Goal: Check status: Check status

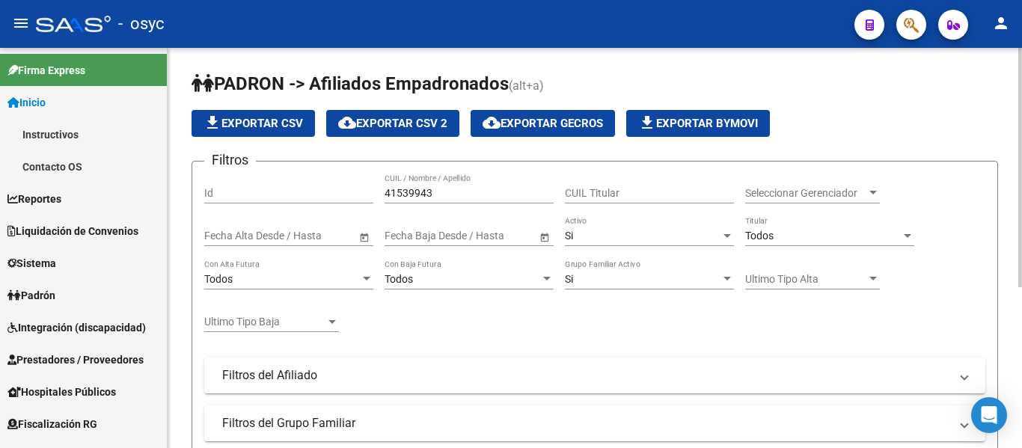
click at [476, 180] on div "41539943 CUIL / Nombre / Apellido" at bounding box center [469, 189] width 169 height 30
click at [476, 184] on div "41539943 CUIL / Nombre / Apellido" at bounding box center [469, 189] width 169 height 30
click at [471, 189] on input "41539943" at bounding box center [469, 193] width 169 height 13
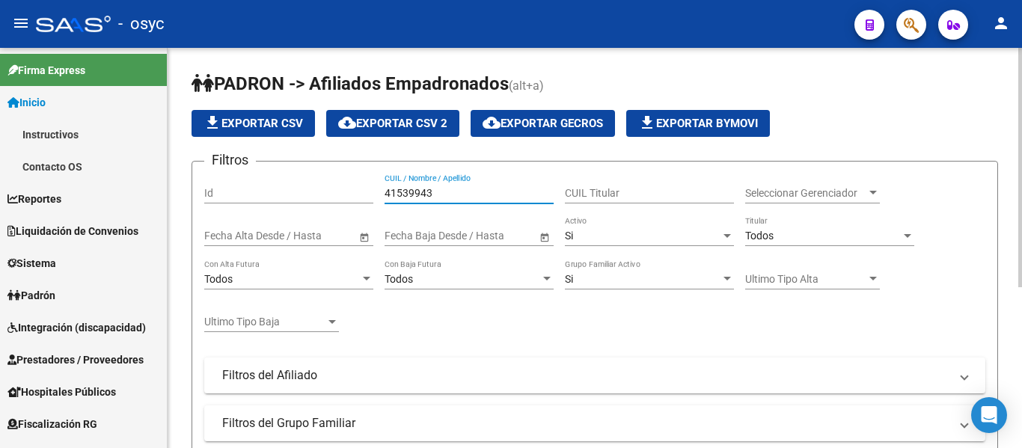
paste input "20476292450"
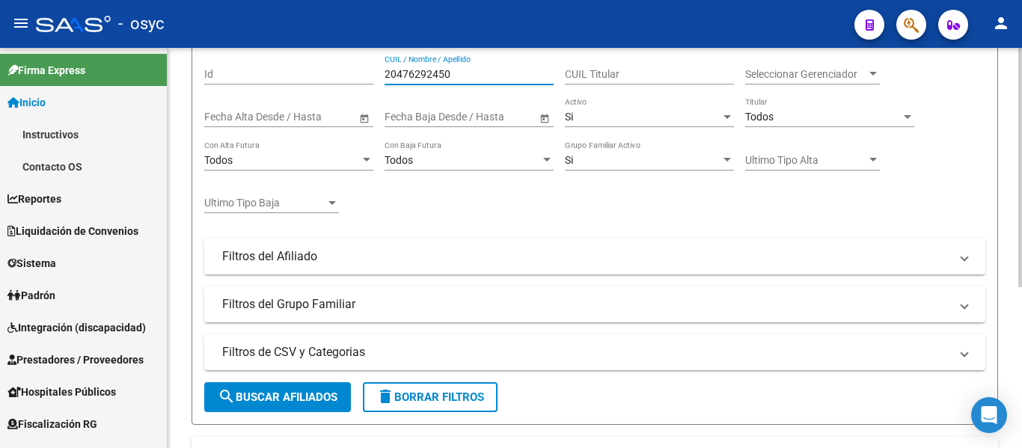
scroll to position [44, 0]
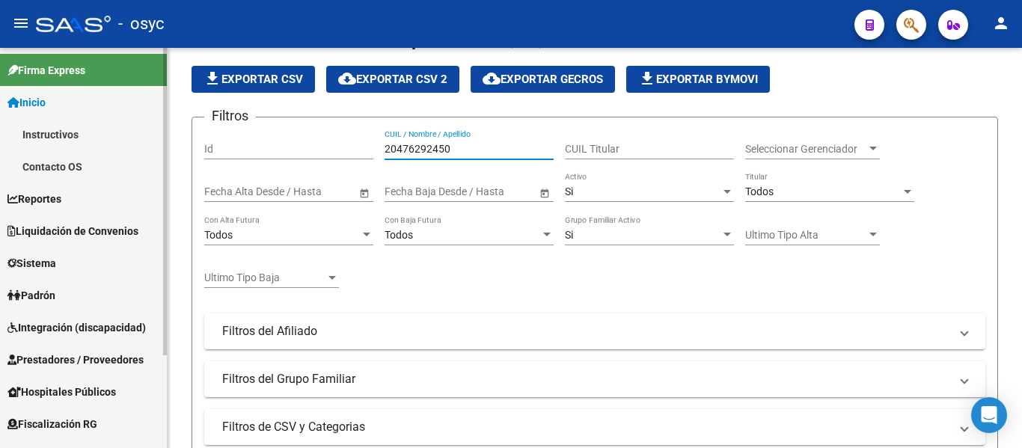
type input "20476292450"
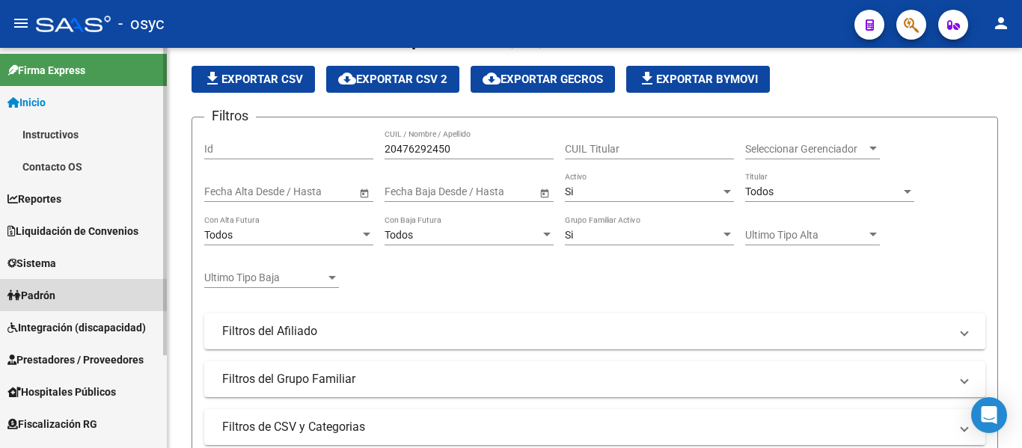
click at [108, 302] on link "Padrón" at bounding box center [83, 295] width 167 height 32
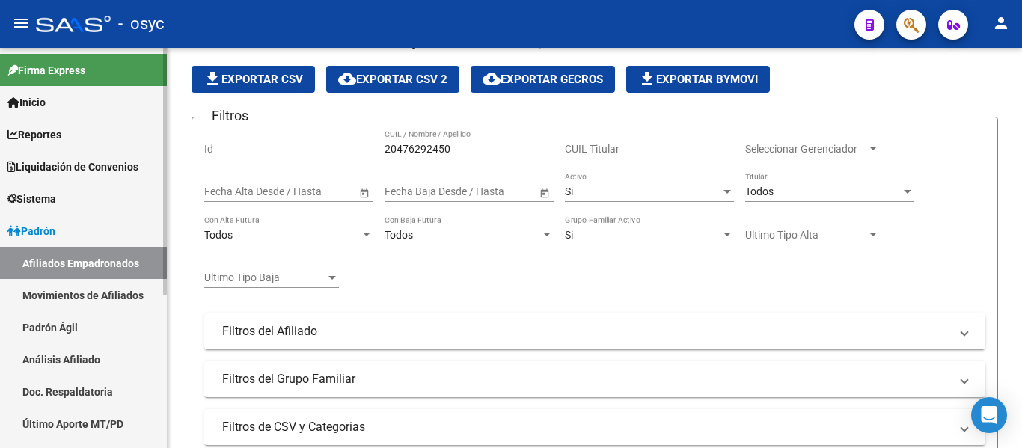
click at [103, 329] on link "Padrón Ágil" at bounding box center [83, 327] width 167 height 32
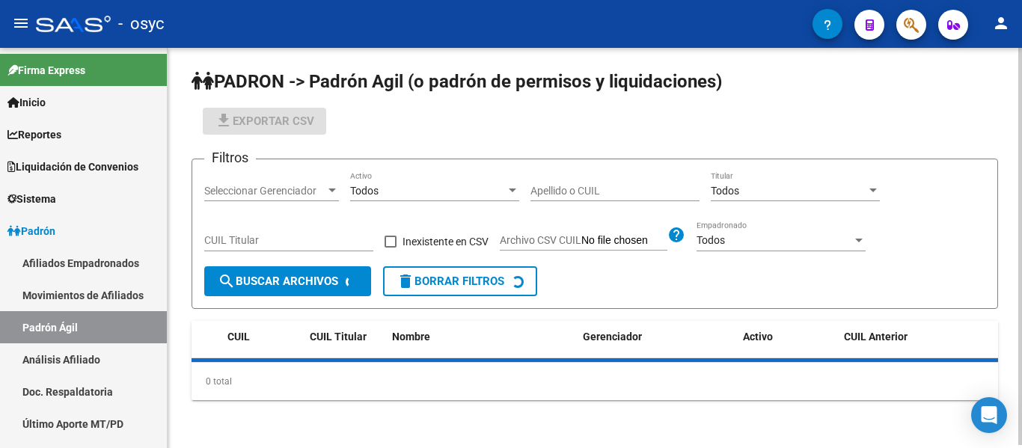
scroll to position [44, 0]
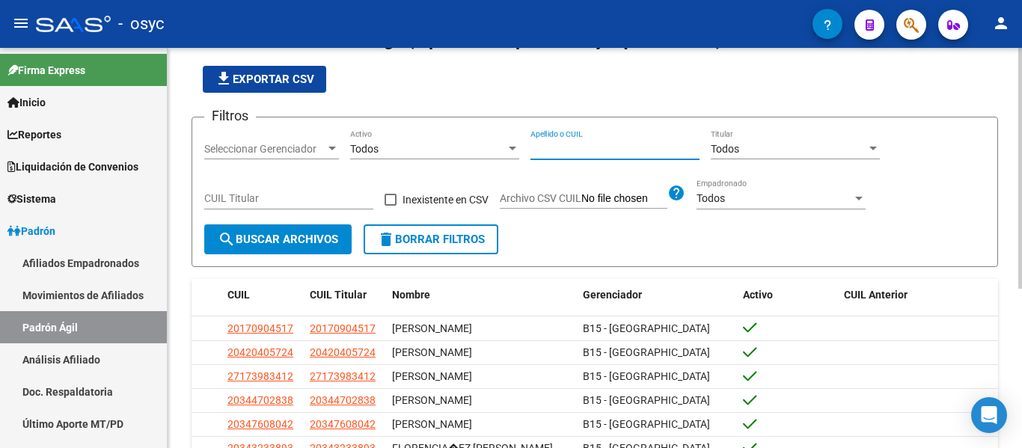
click at [563, 145] on input "Apellido o CUIL" at bounding box center [614, 149] width 169 height 13
paste input "20476292450"
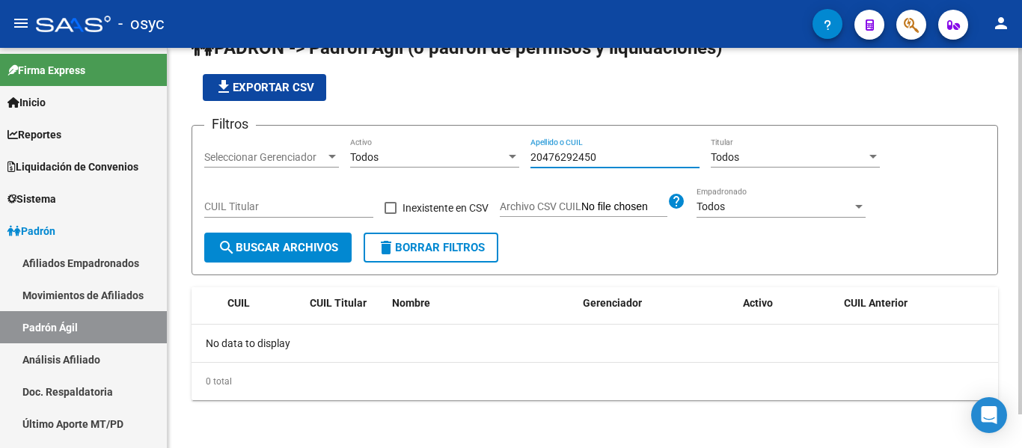
scroll to position [37, 0]
click at [581, 157] on input "20476292450" at bounding box center [614, 157] width 169 height 13
paste input "265996486"
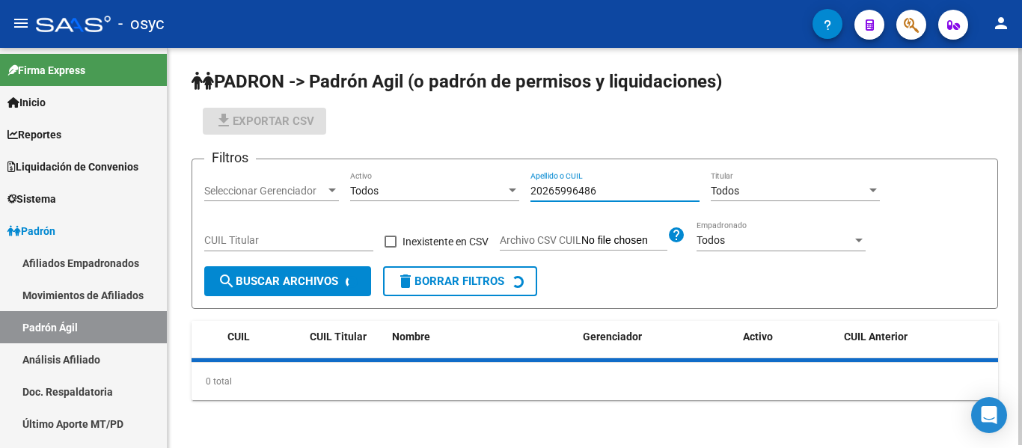
scroll to position [30, 0]
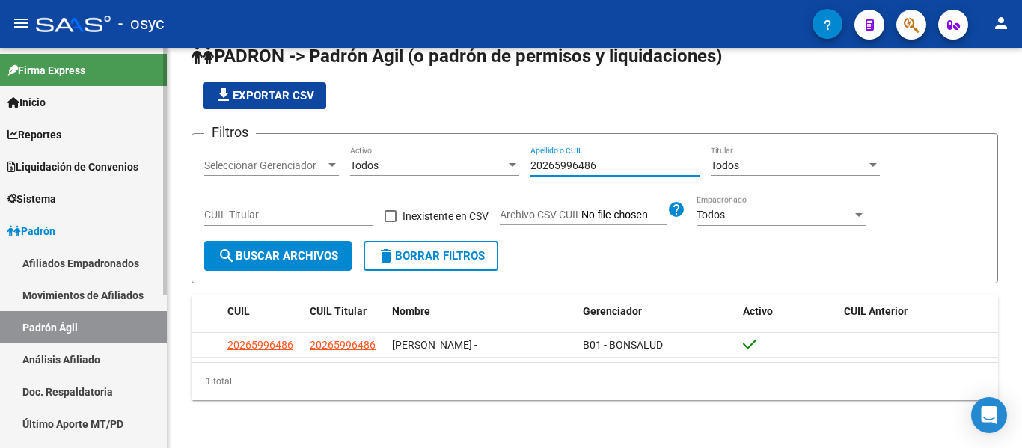
type input "20265996486"
